Goal: Download file/media: Obtain a digital file from the website

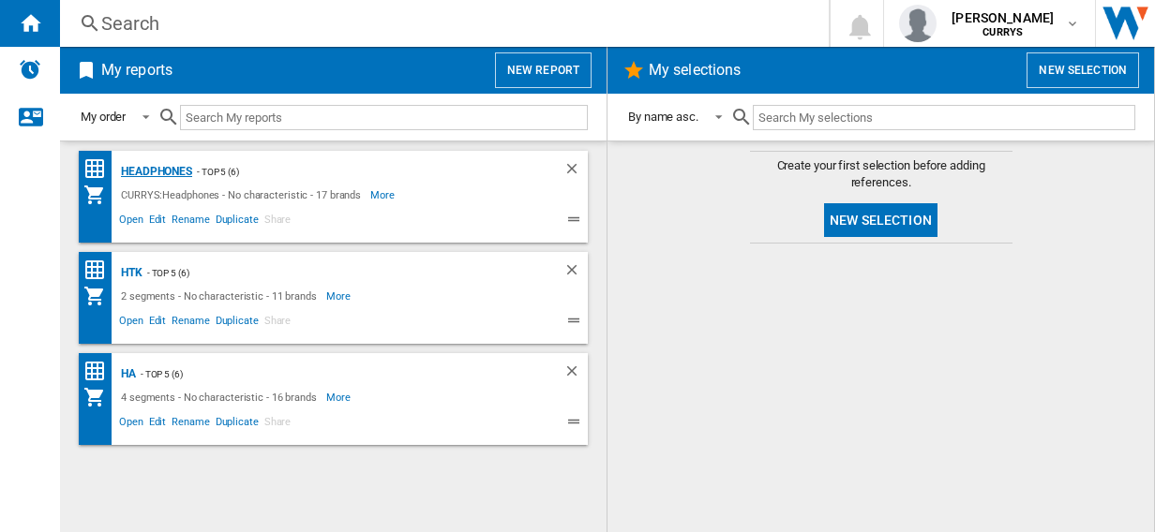
click at [162, 168] on div "Headphones" at bounding box center [154, 171] width 76 height 23
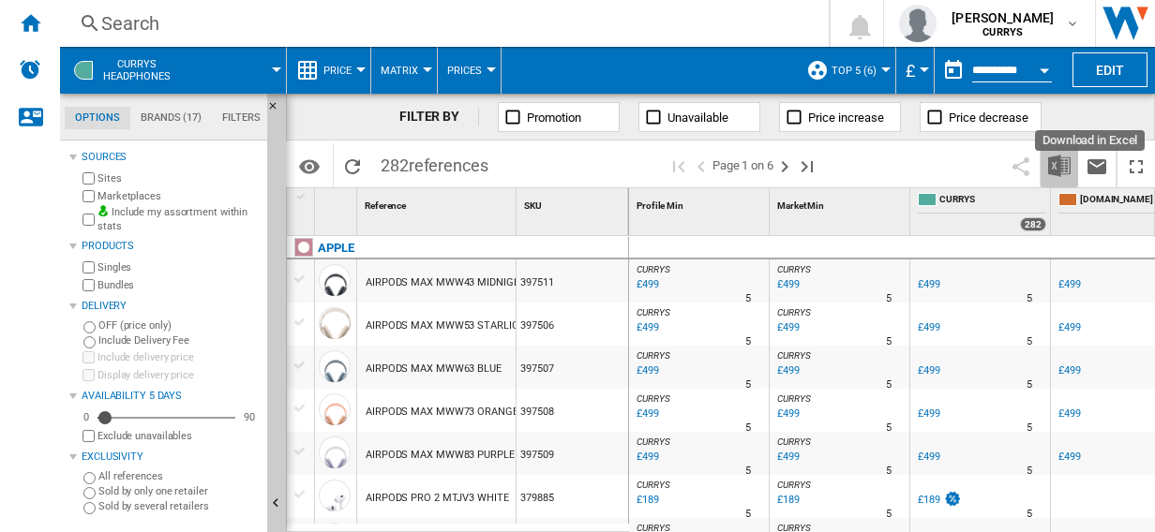
click at [1056, 163] on img "Download in Excel" at bounding box center [1059, 166] width 22 height 22
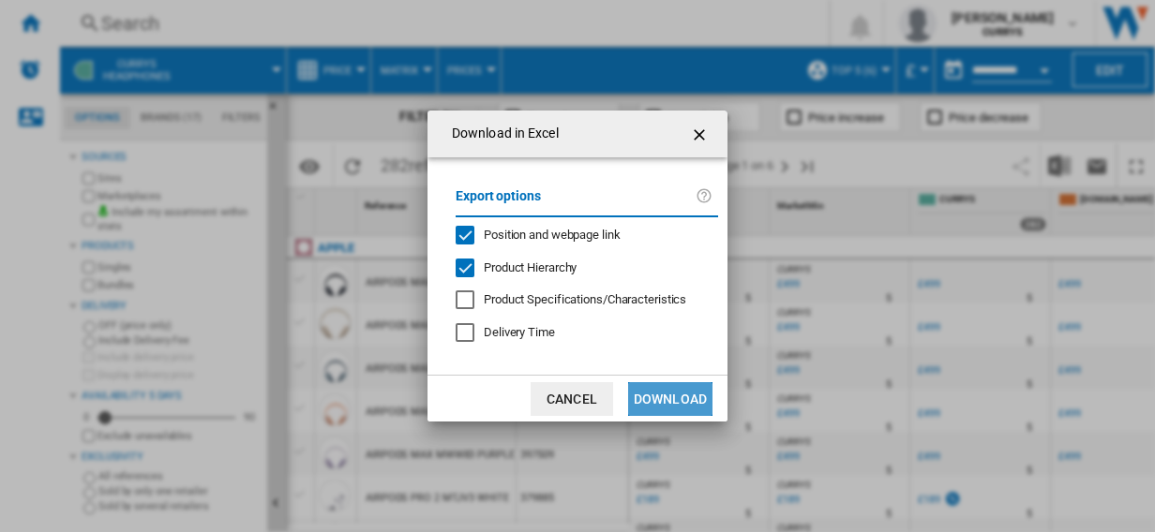
click at [679, 395] on button "Download" at bounding box center [670, 399] width 84 height 34
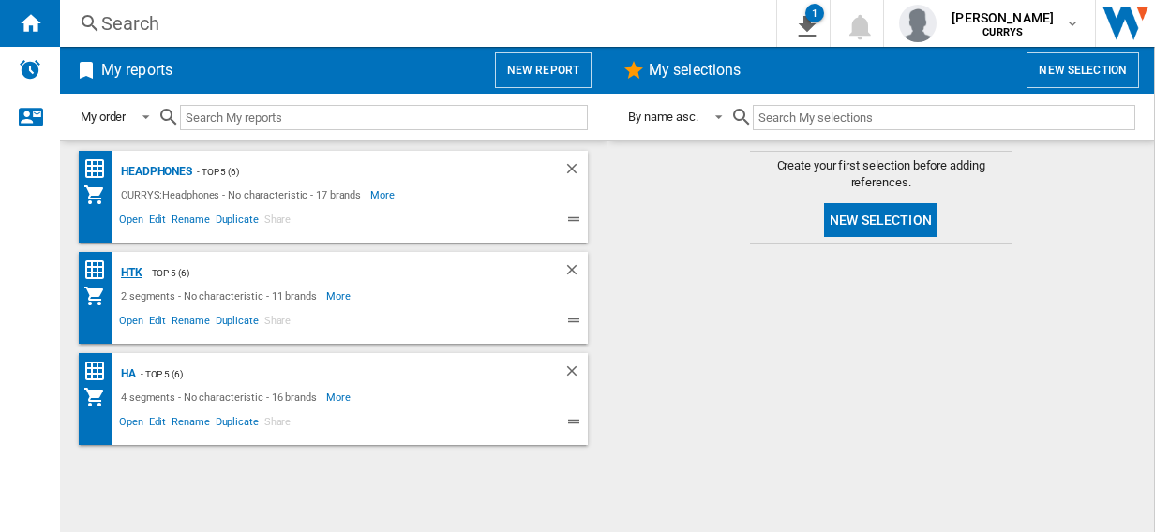
click at [128, 268] on div "HTK" at bounding box center [129, 272] width 26 height 23
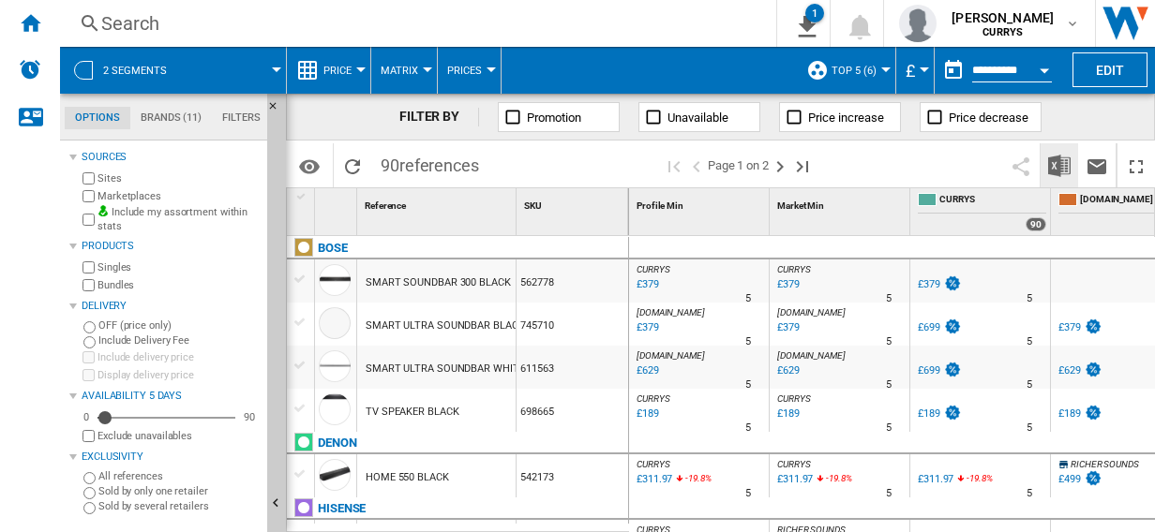
click at [1057, 163] on img "Download in Excel" at bounding box center [1059, 166] width 22 height 22
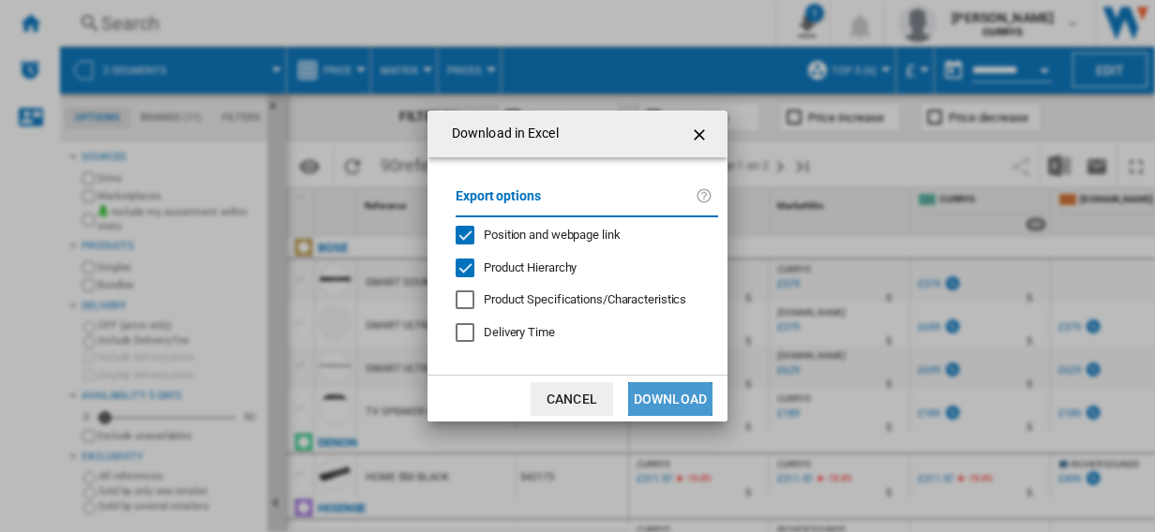
click at [677, 394] on button "Download" at bounding box center [670, 399] width 84 height 34
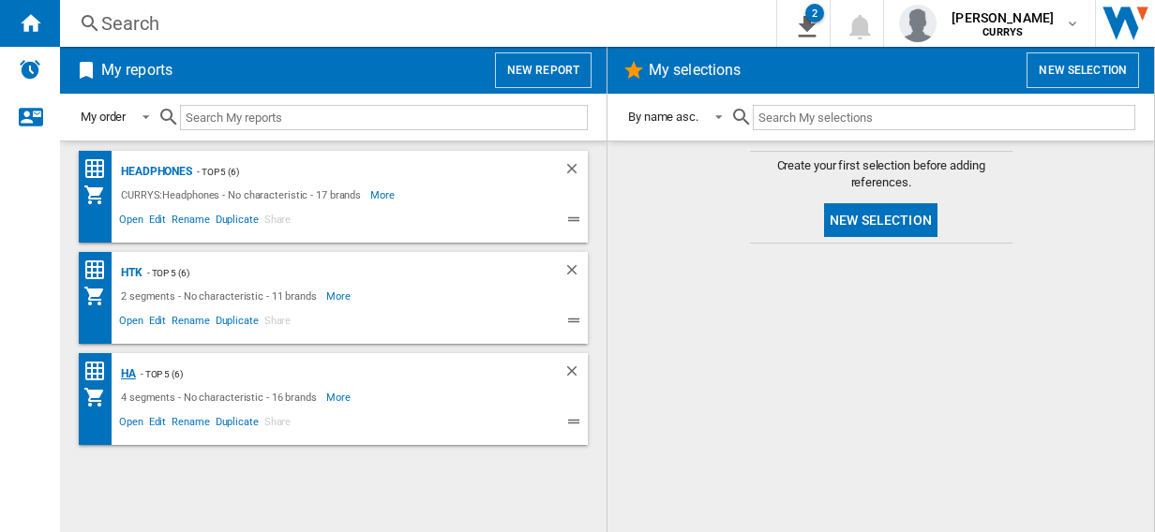
click at [129, 371] on div "HA" at bounding box center [126, 374] width 20 height 23
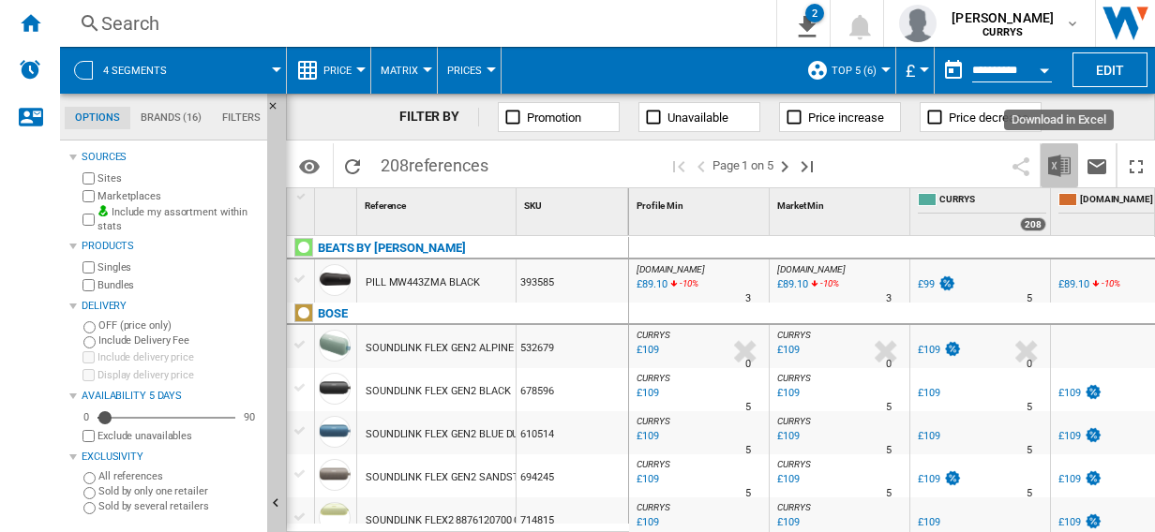
click at [1059, 163] on img "Download in Excel" at bounding box center [1059, 166] width 22 height 22
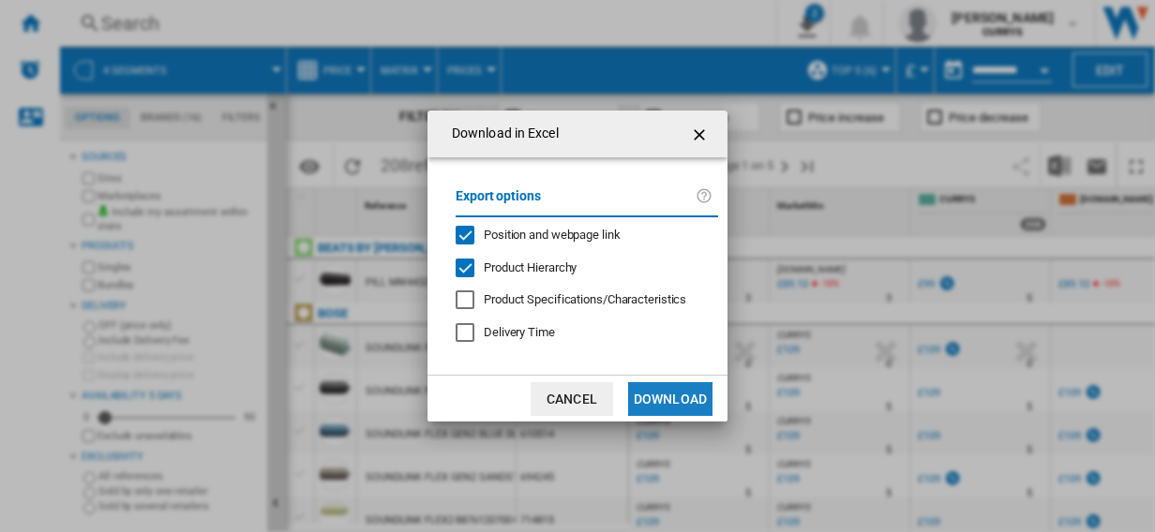
click at [679, 404] on button "Download" at bounding box center [670, 399] width 84 height 34
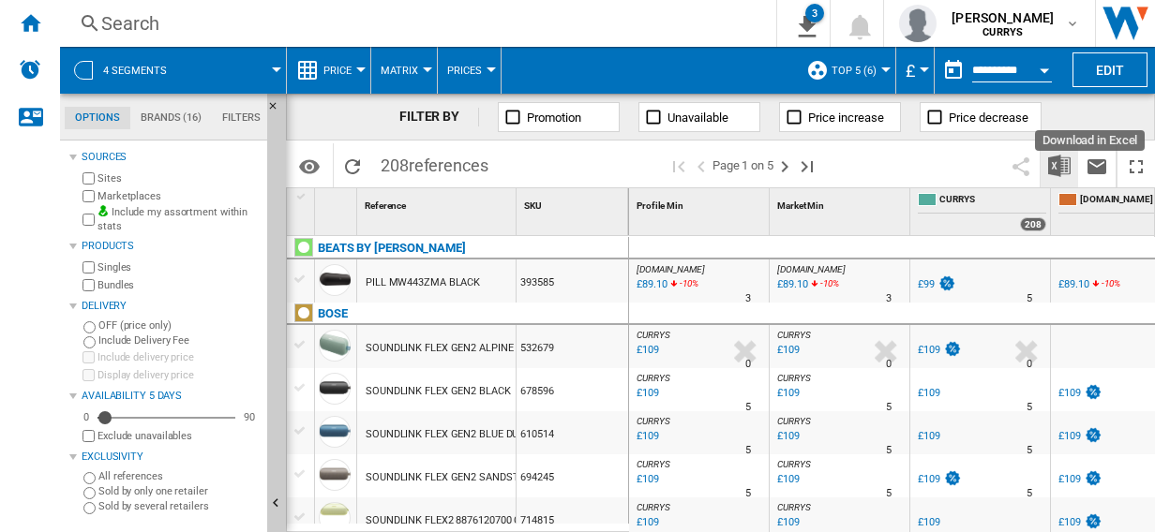
click at [1063, 167] on img "Download in Excel" at bounding box center [1059, 166] width 22 height 22
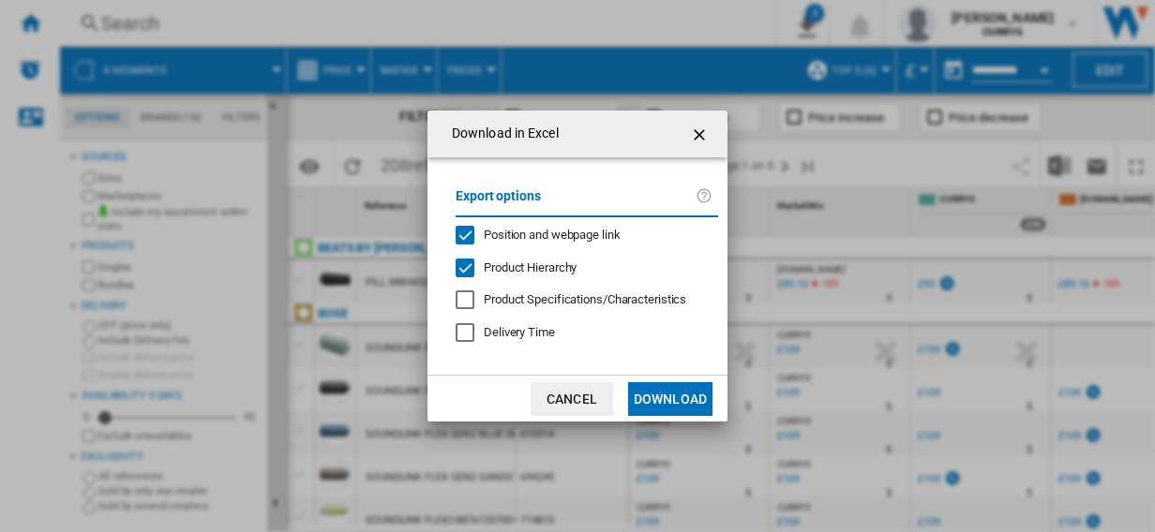
click at [697, 129] on ng-md-icon "getI18NText('BUTTONS.CLOSE_DIALOG')" at bounding box center [701, 135] width 22 height 22
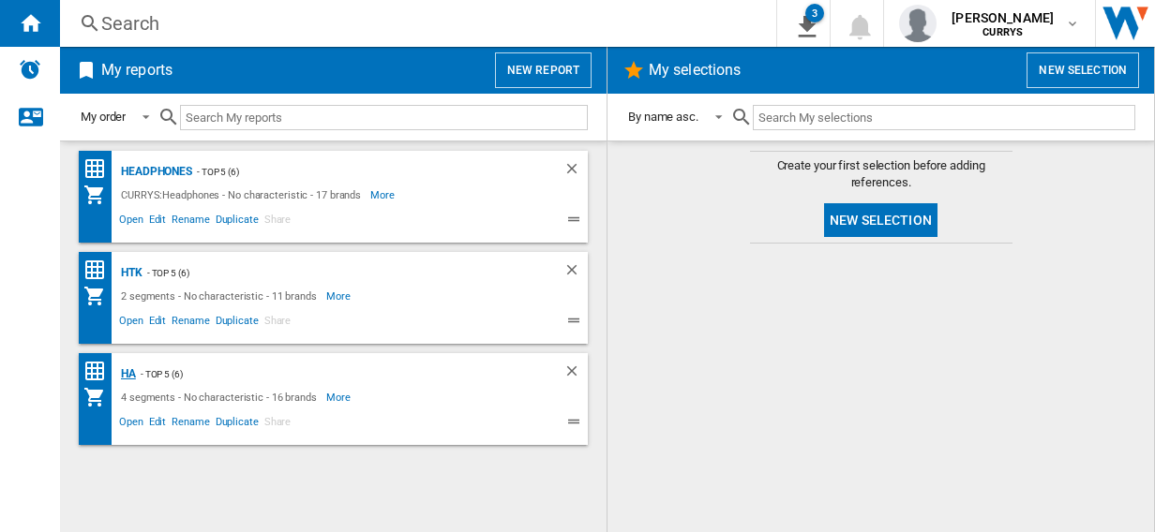
click at [129, 375] on div "HA" at bounding box center [126, 374] width 20 height 23
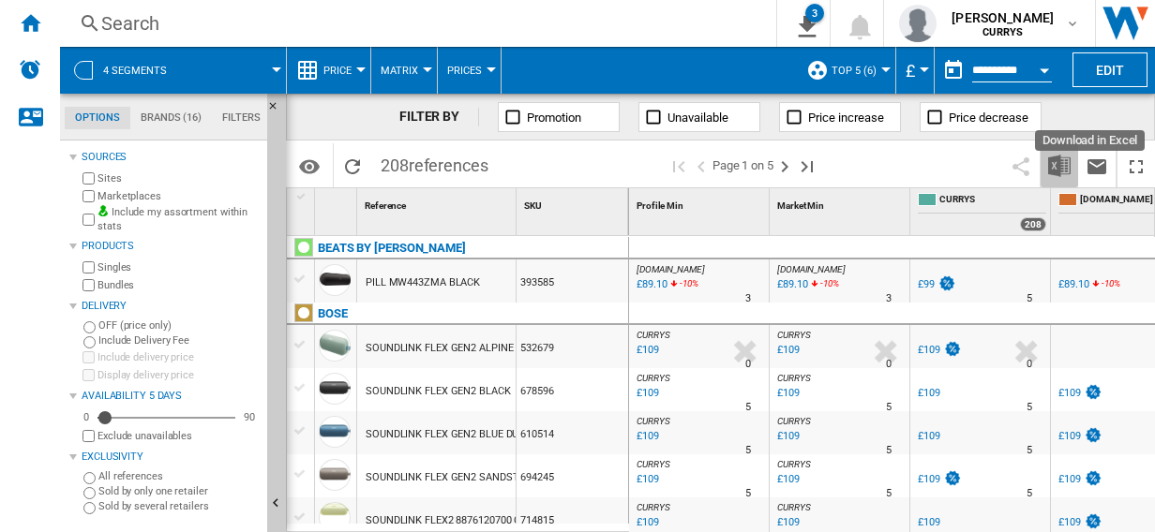
click at [1060, 169] on img "Download in Excel" at bounding box center [1059, 166] width 22 height 22
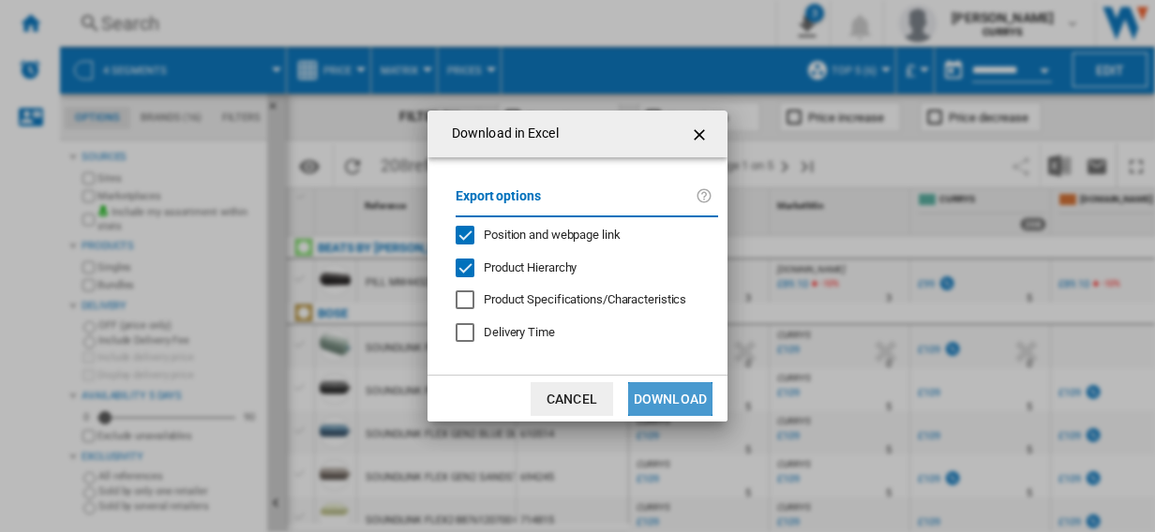
click at [676, 403] on button "Download" at bounding box center [670, 399] width 84 height 34
